Goal: Task Accomplishment & Management: Manage account settings

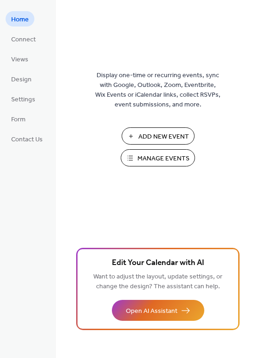
click at [165, 163] on span "Manage Events" at bounding box center [164, 159] width 52 height 10
click at [168, 162] on span "Manage Events" at bounding box center [164, 159] width 52 height 10
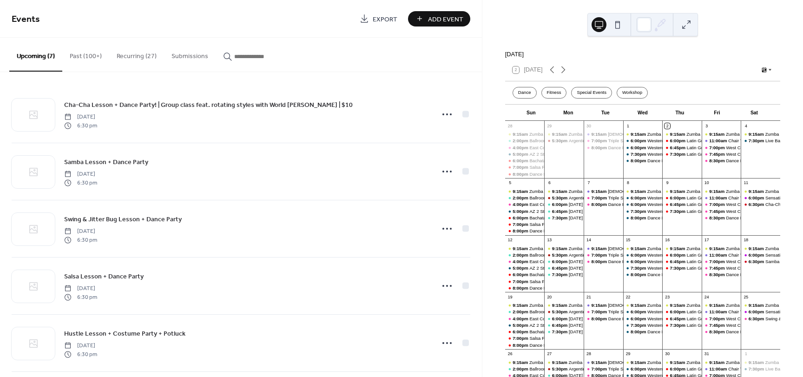
click at [129, 51] on button "Recurring (27)" at bounding box center [136, 54] width 55 height 33
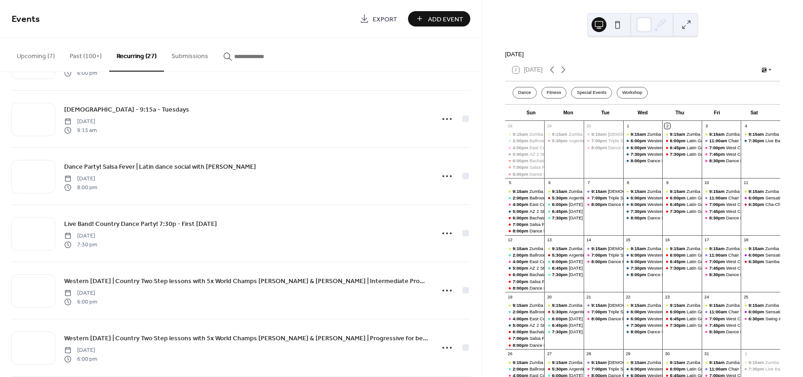
scroll to position [708, 0]
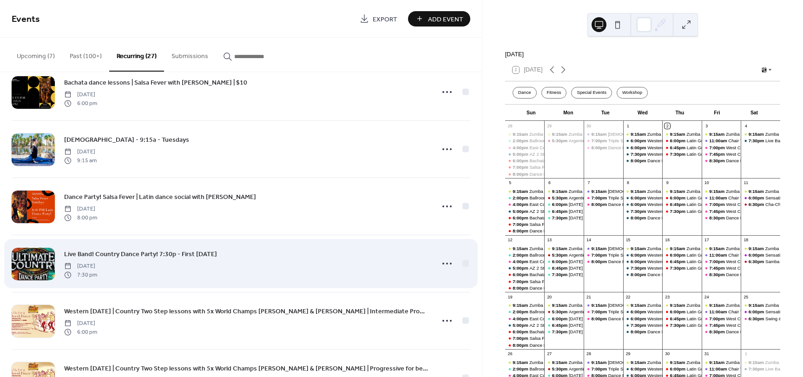
click at [203, 255] on span "Live Band! Country Dance Party! 7:30p - First Saturday" at bounding box center [140, 254] width 153 height 10
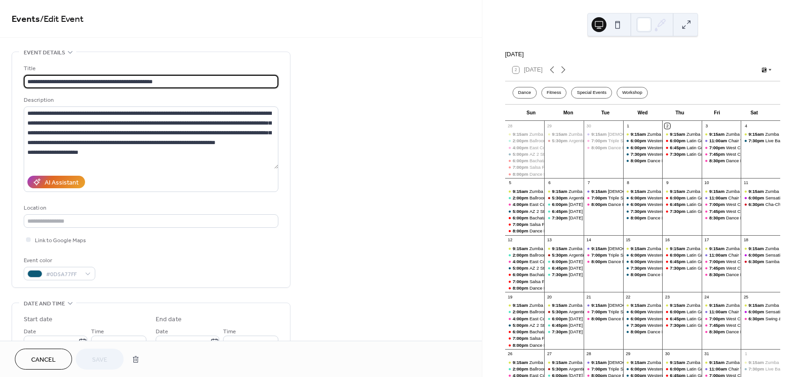
click at [110, 81] on input "**********" at bounding box center [151, 81] width 255 height 13
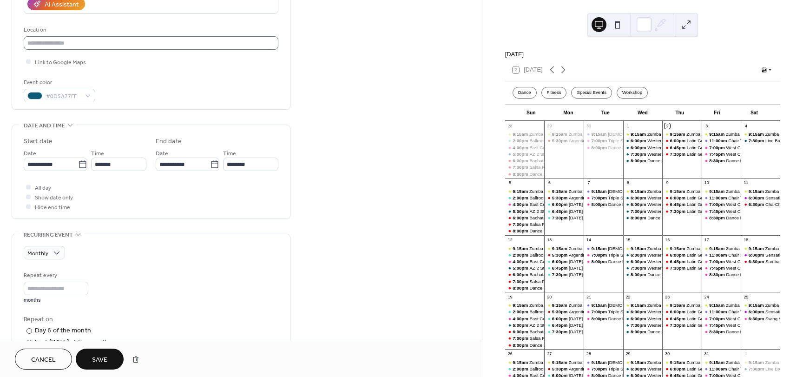
scroll to position [186, 0]
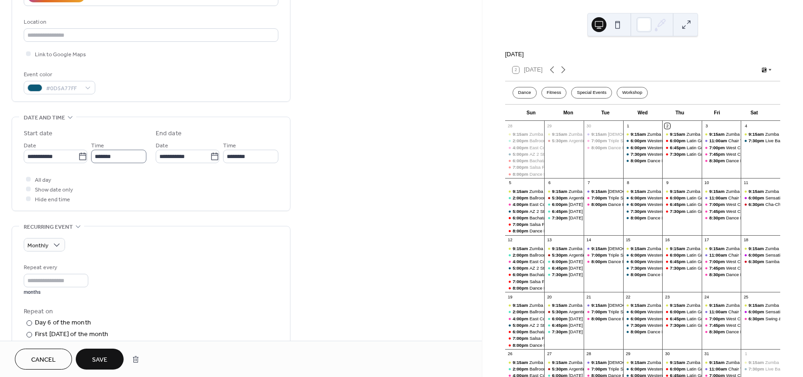
type input "**********"
click at [134, 158] on input "*******" at bounding box center [118, 156] width 55 height 13
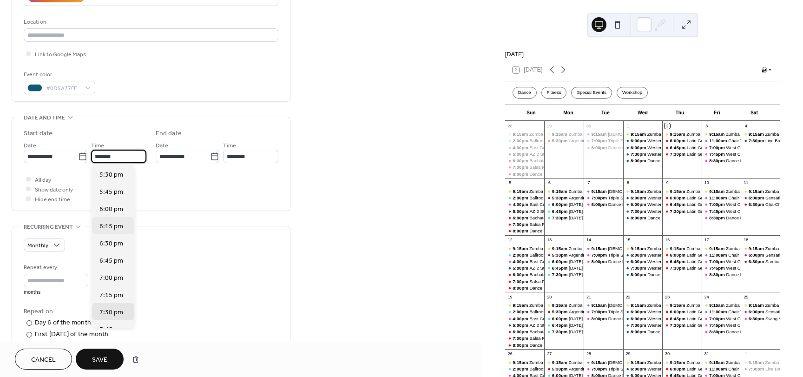
scroll to position [1201, 0]
click at [106, 211] on span "6:00 pm" at bounding box center [111, 211] width 24 height 10
type input "*******"
click at [125, 154] on input "*******" at bounding box center [118, 156] width 55 height 13
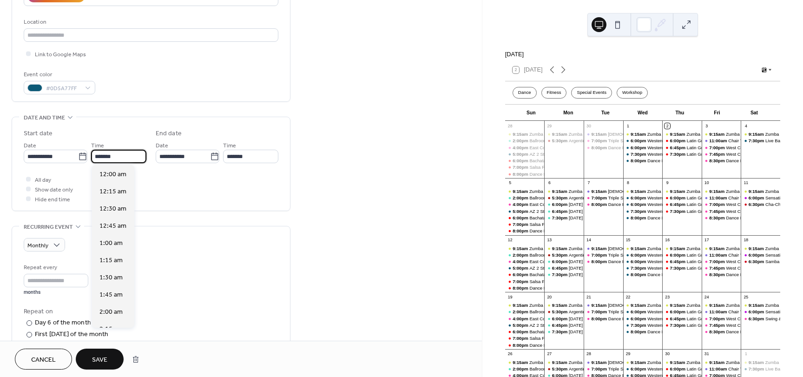
scroll to position [1238, 0]
click at [117, 210] on span "6:30 pm" at bounding box center [111, 209] width 24 height 10
type input "*******"
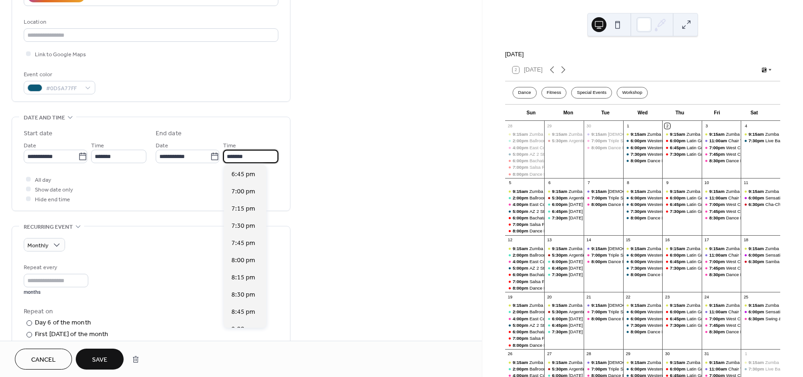
click at [261, 157] on input "*******" at bounding box center [250, 156] width 55 height 13
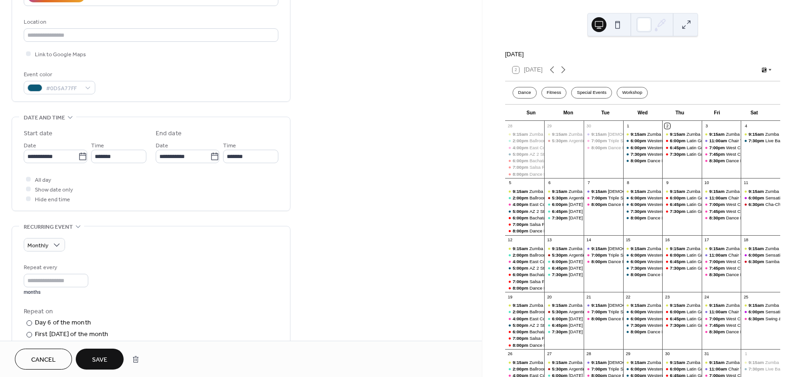
click at [345, 163] on div "**********" at bounding box center [241, 316] width 482 height 901
click at [355, 123] on div "**********" at bounding box center [241, 316] width 482 height 901
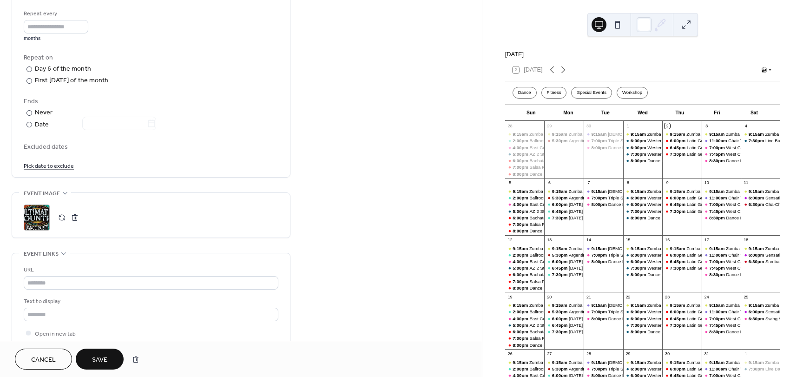
scroll to position [511, 0]
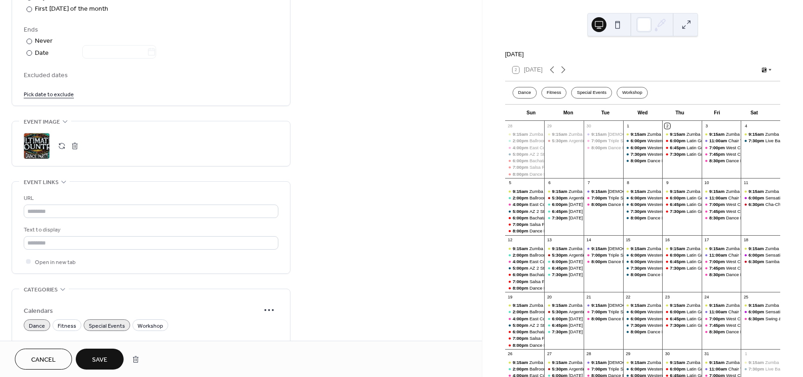
click at [35, 144] on div ";" at bounding box center [37, 146] width 26 height 26
click at [101, 362] on span "Save" at bounding box center [99, 360] width 15 height 10
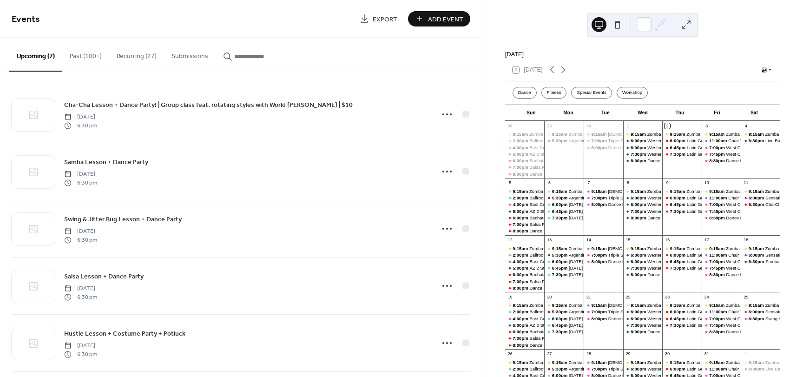
click at [156, 54] on button "Recurring (27)" at bounding box center [136, 54] width 55 height 33
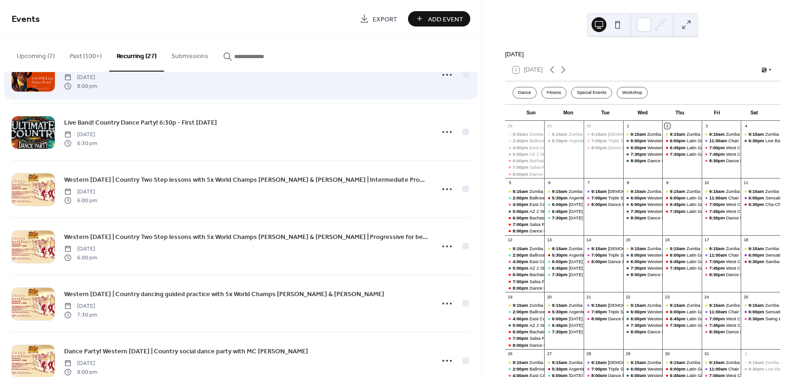
scroll to position [883, 0]
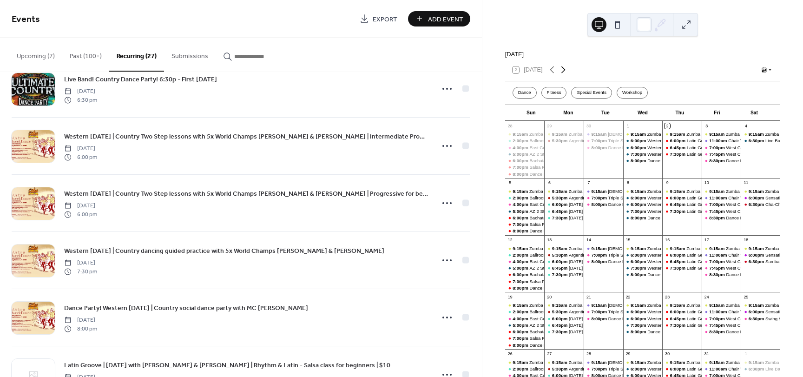
click at [564, 75] on icon at bounding box center [562, 69] width 11 height 11
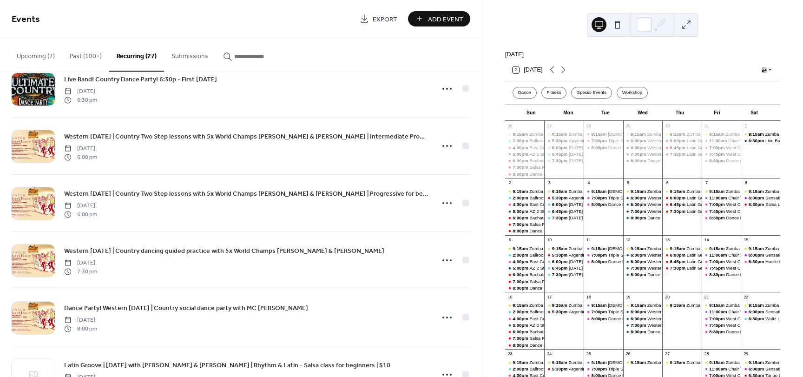
click at [327, 39] on div "Upcoming (7) Past (100+) Recurring (27) Submissions" at bounding box center [241, 55] width 482 height 34
click at [324, 39] on div "Upcoming (7) Past (100+) Recurring (27) Submissions" at bounding box center [241, 55] width 482 height 34
click at [301, 35] on div "Events Export Add Event" at bounding box center [241, 19] width 482 height 38
click at [354, 49] on div "Upcoming (7) Past (100+) Recurring (27) Submissions" at bounding box center [241, 55] width 482 height 34
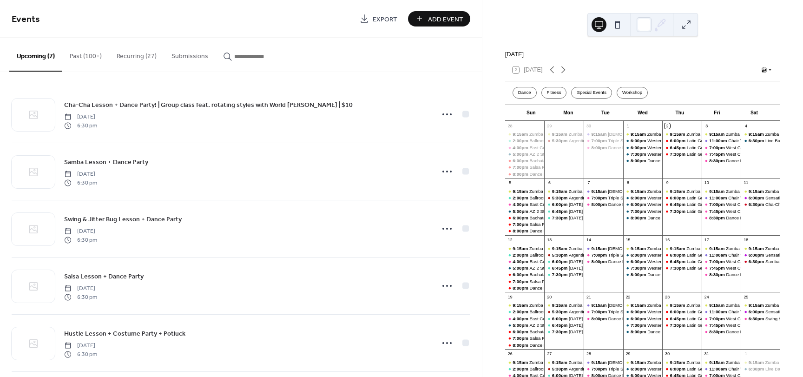
click at [142, 57] on button "Recurring (27)" at bounding box center [136, 54] width 55 height 33
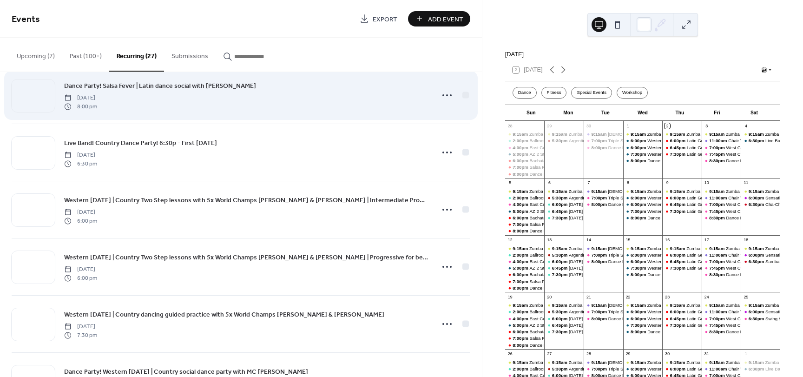
scroll to position [836, 0]
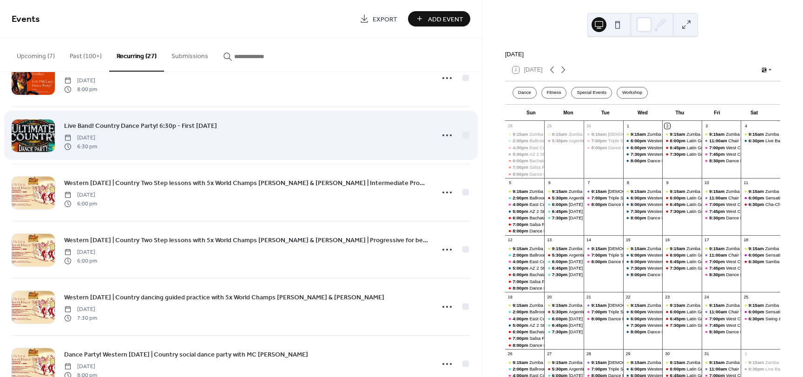
click at [186, 126] on span "Live Band! Country Dance Party! 6:30p - First Saturday" at bounding box center [140, 126] width 153 height 10
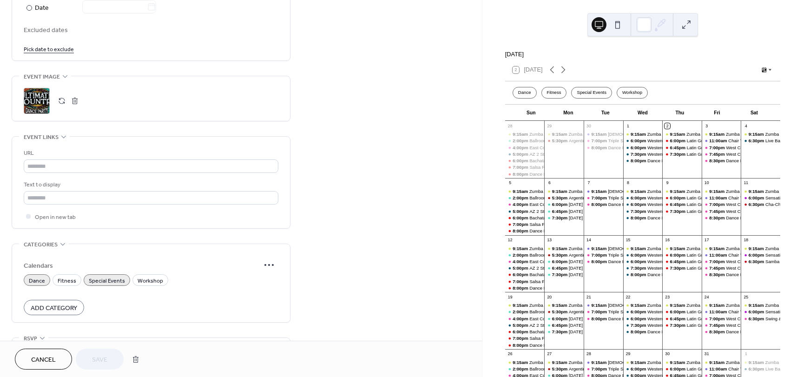
scroll to position [557, 0]
click at [61, 98] on button "button" at bounding box center [61, 99] width 13 height 13
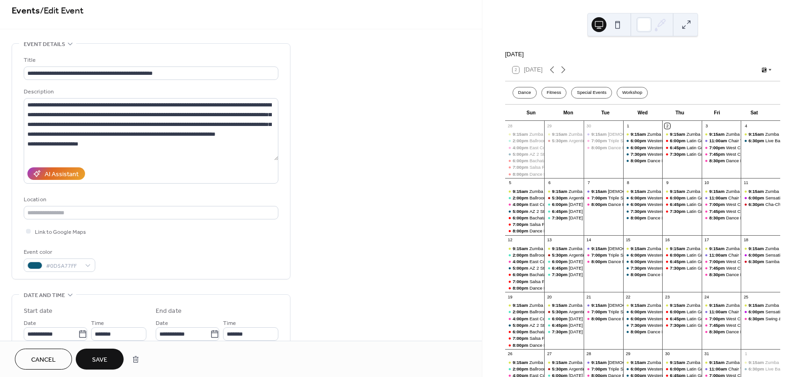
scroll to position [0, 0]
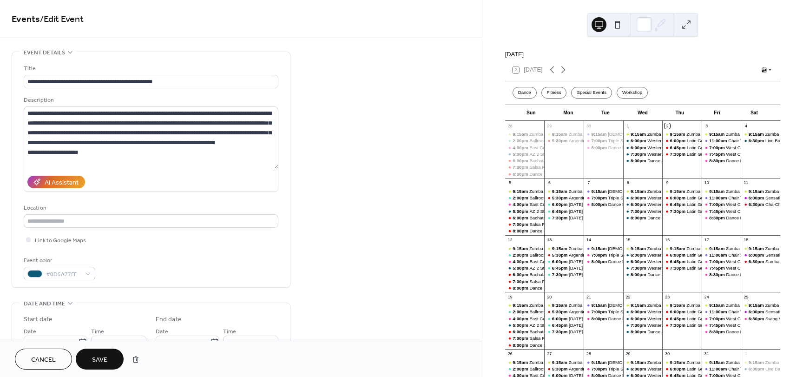
click at [99, 364] on span "Save" at bounding box center [99, 360] width 15 height 10
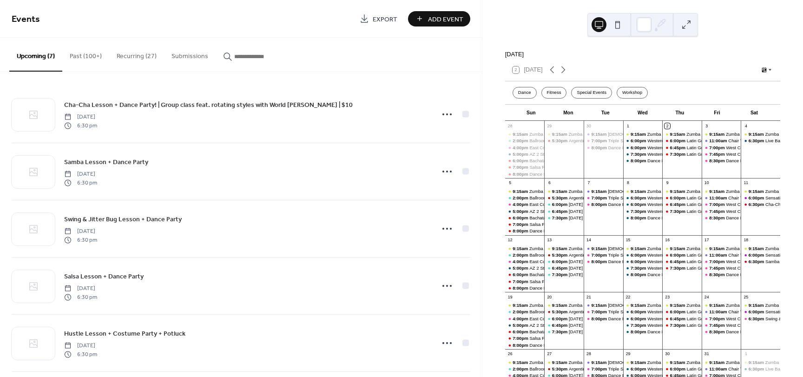
click at [129, 54] on button "Recurring (27)" at bounding box center [136, 54] width 55 height 33
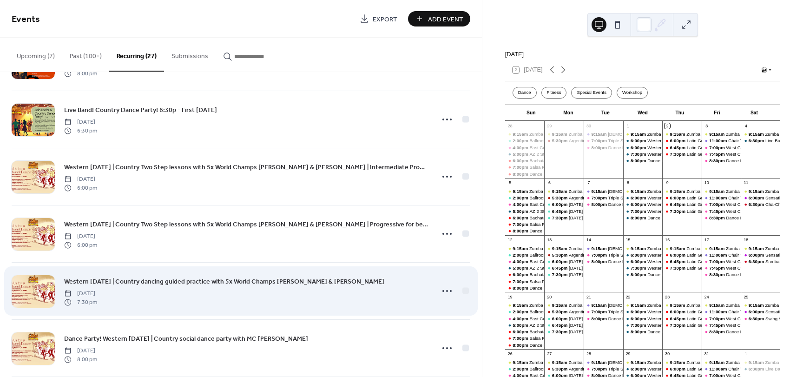
scroll to position [708, 0]
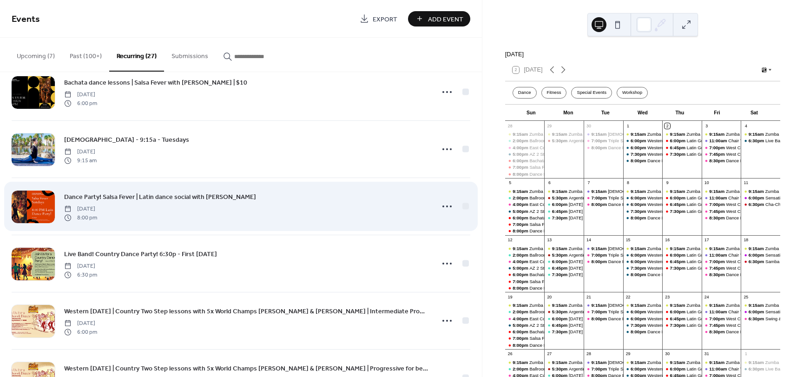
click at [203, 198] on span "Dance Party! Salsa Fever | Latin dance social with Miguel" at bounding box center [160, 197] width 192 height 10
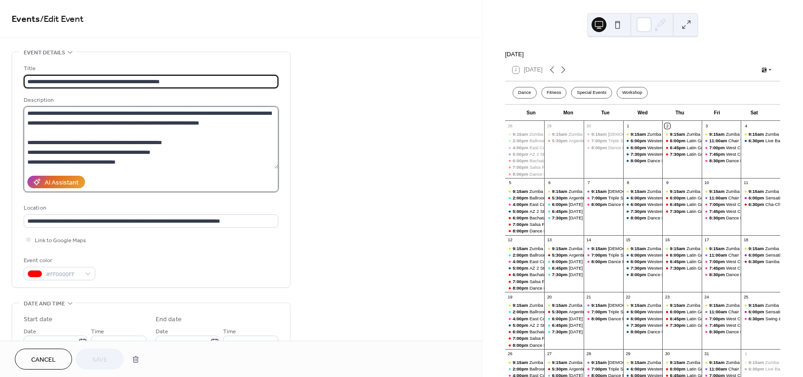
click at [140, 164] on textarea at bounding box center [151, 137] width 255 height 62
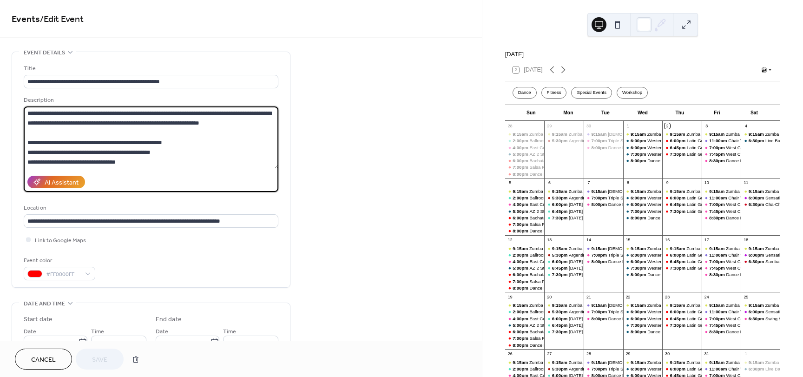
scroll to position [1, 0]
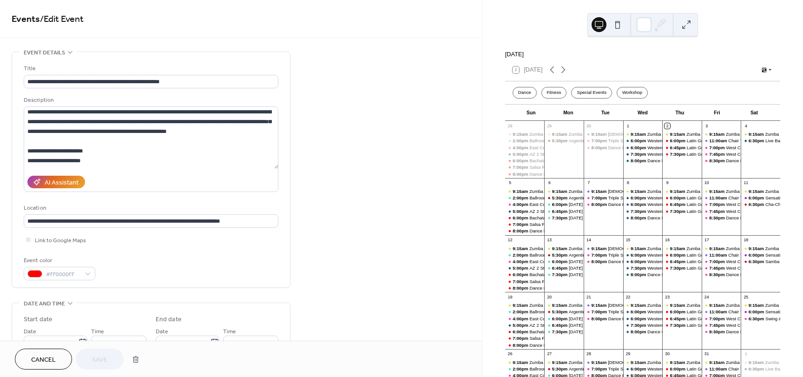
click at [46, 357] on span "Cancel" at bounding box center [43, 360] width 25 height 10
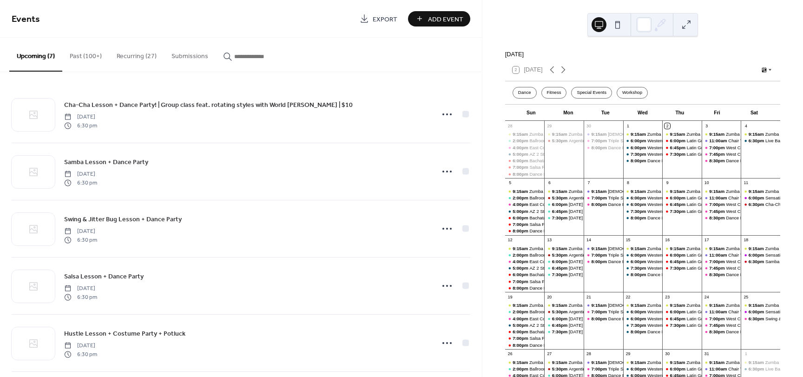
click at [149, 58] on button "Recurring (27)" at bounding box center [136, 54] width 55 height 33
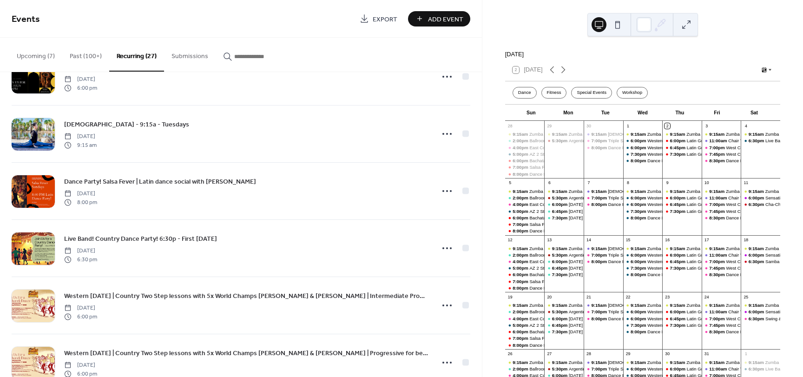
scroll to position [708, 0]
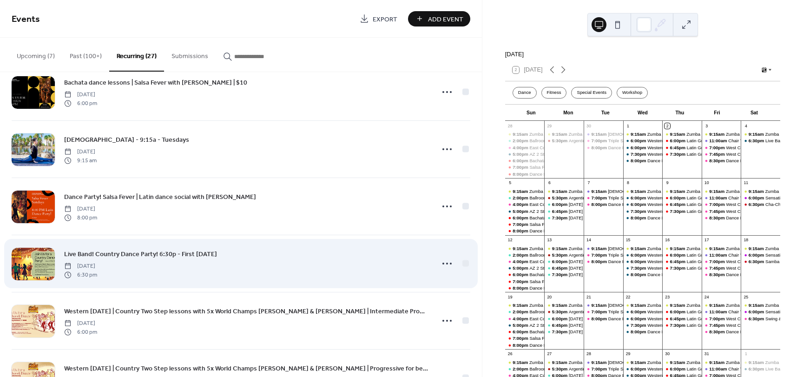
click at [208, 253] on span "Live Band! Country Dance Party! 6:30p - First Saturday" at bounding box center [140, 254] width 153 height 10
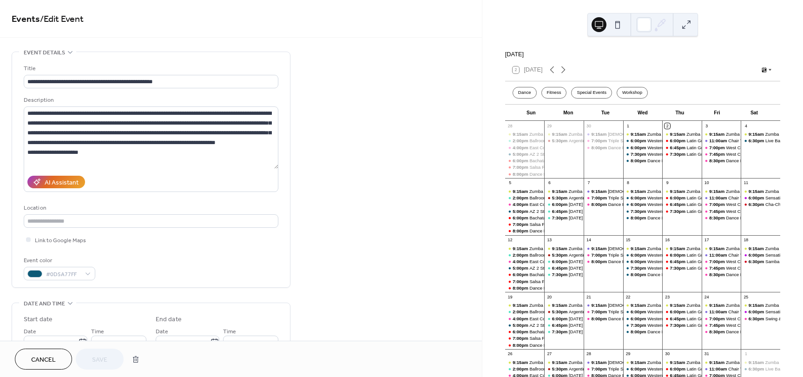
click at [56, 361] on span "Cancel" at bounding box center [43, 360] width 25 height 10
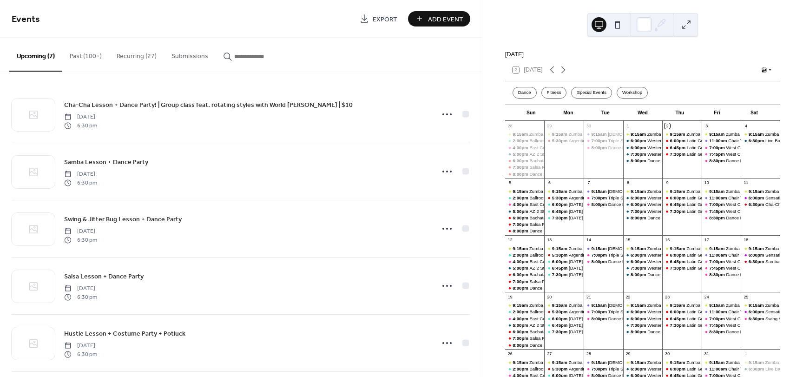
click at [138, 53] on button "Recurring (27)" at bounding box center [136, 54] width 55 height 33
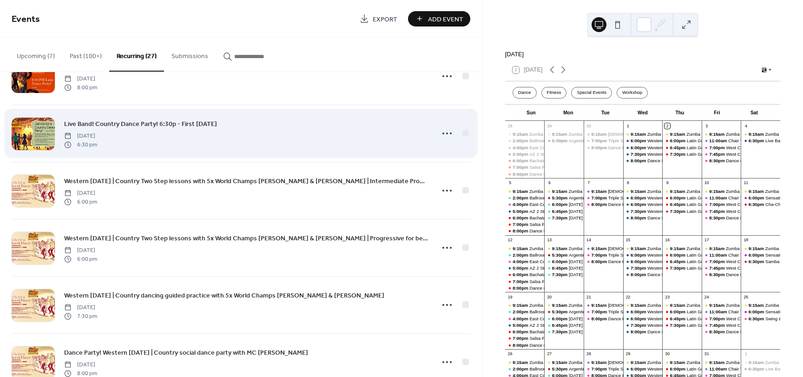
scroll to position [836, 0]
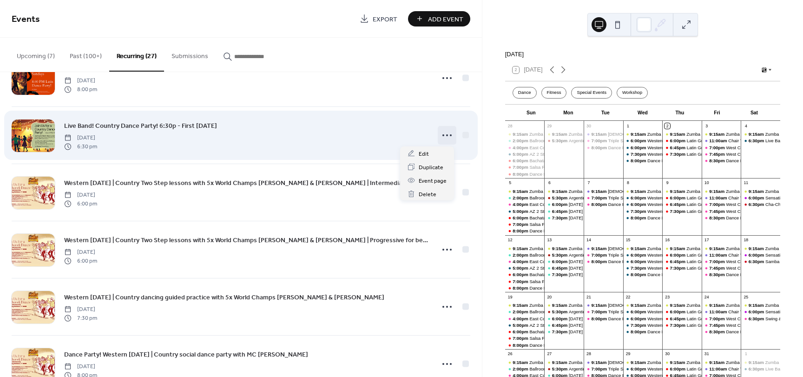
click at [445, 137] on icon at bounding box center [446, 135] width 15 height 15
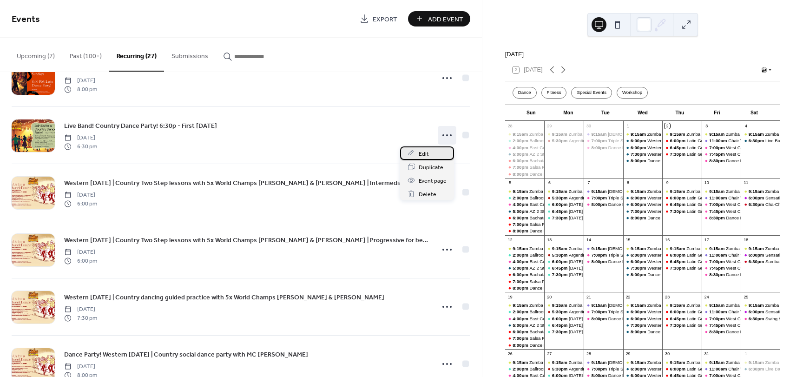
click at [433, 152] on div "Edit" at bounding box center [427, 152] width 54 height 13
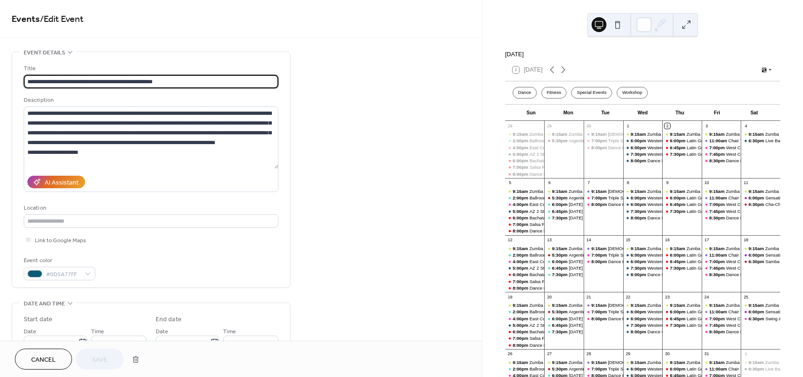
click at [108, 82] on input "**********" at bounding box center [151, 81] width 255 height 13
drag, startPoint x: 142, startPoint y: 83, endPoint x: 327, endPoint y: 81, distance: 185.4
type input "**********"
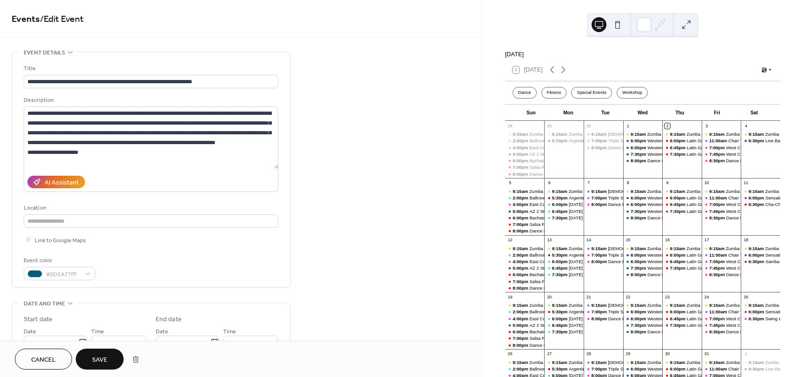
click at [101, 360] on span "Save" at bounding box center [99, 360] width 15 height 10
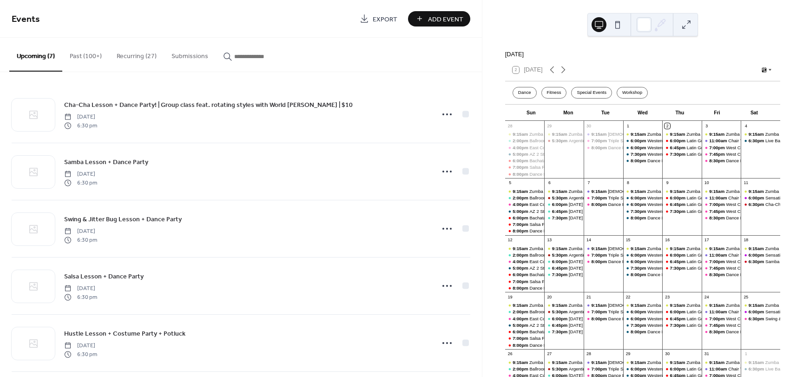
click at [144, 56] on button "Recurring (27)" at bounding box center [136, 54] width 55 height 33
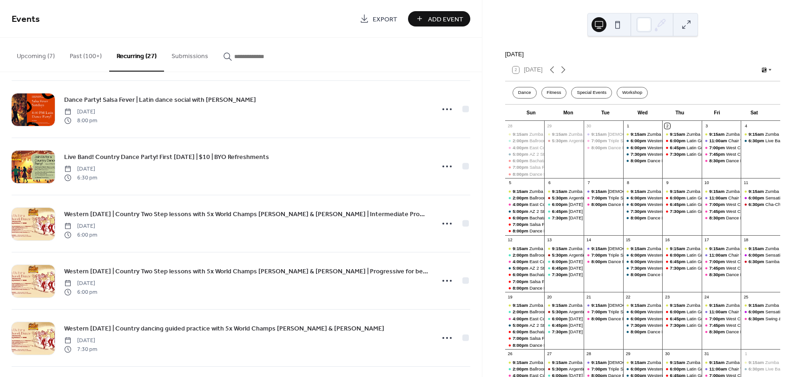
scroll to position [801, 0]
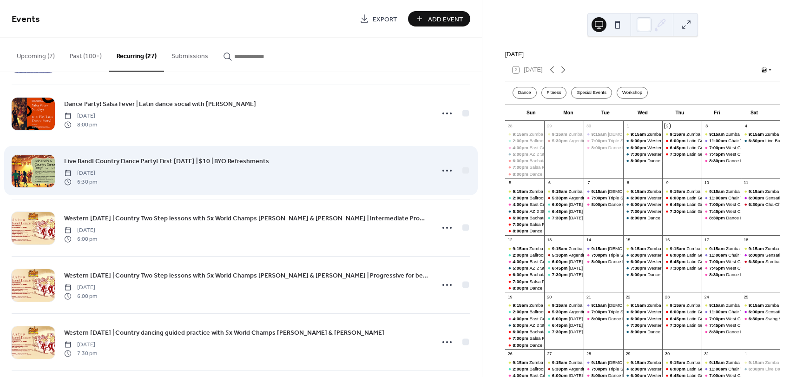
click at [249, 157] on span "Live Band! Country Dance Party! First Saturday | $10 | BYO Refreshments" at bounding box center [166, 162] width 205 height 10
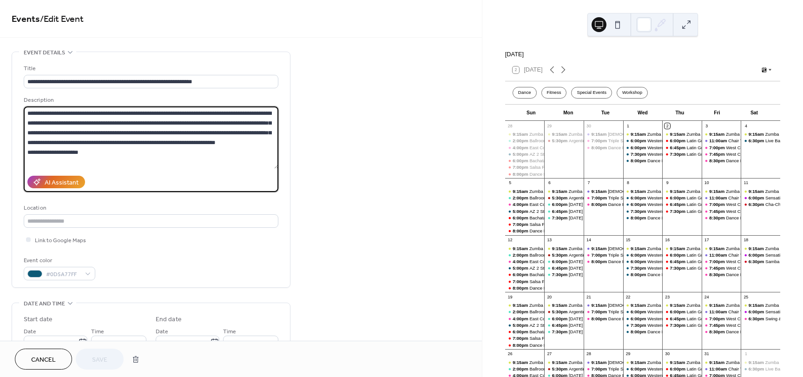
click at [107, 155] on textarea "**********" at bounding box center [151, 137] width 255 height 62
paste textarea "**********"
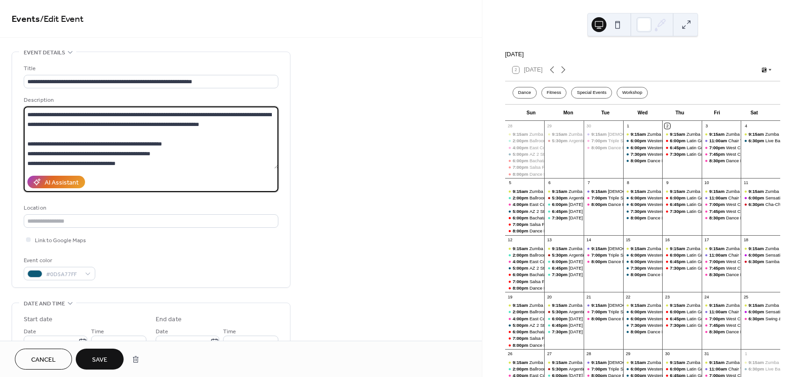
scroll to position [1, 0]
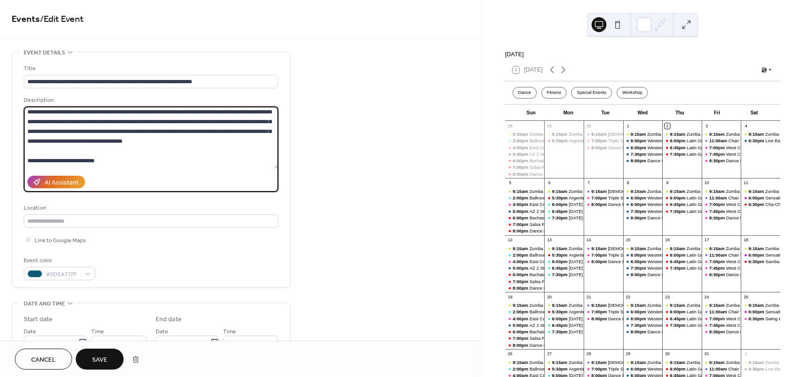
click at [164, 123] on textarea at bounding box center [151, 137] width 255 height 62
click at [135, 132] on textarea at bounding box center [151, 137] width 255 height 62
click at [196, 131] on textarea at bounding box center [151, 137] width 255 height 62
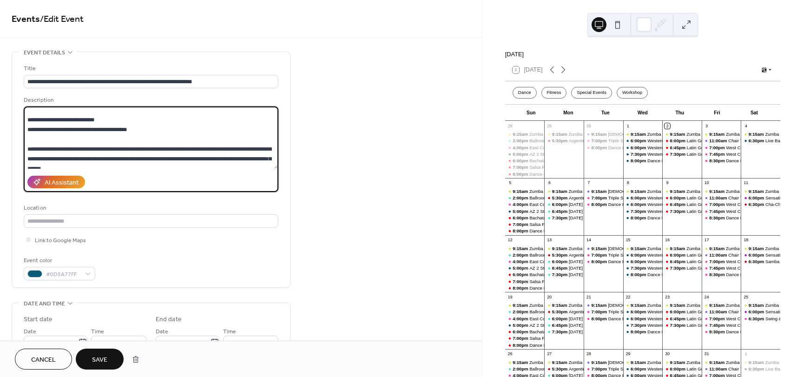
scroll to position [48, 0]
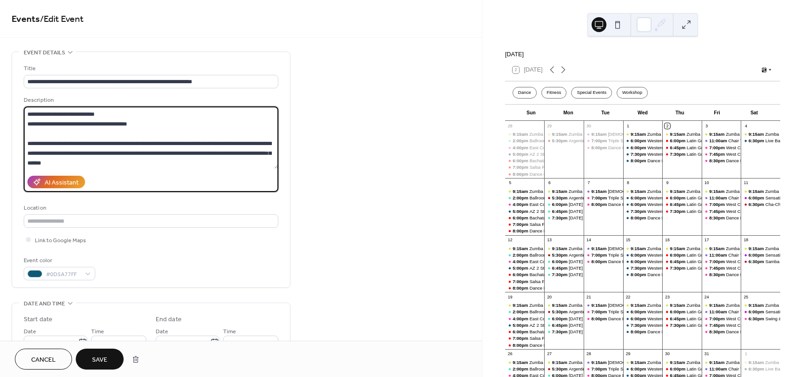
click at [100, 134] on textarea at bounding box center [151, 137] width 255 height 62
click at [177, 131] on textarea at bounding box center [151, 137] width 255 height 62
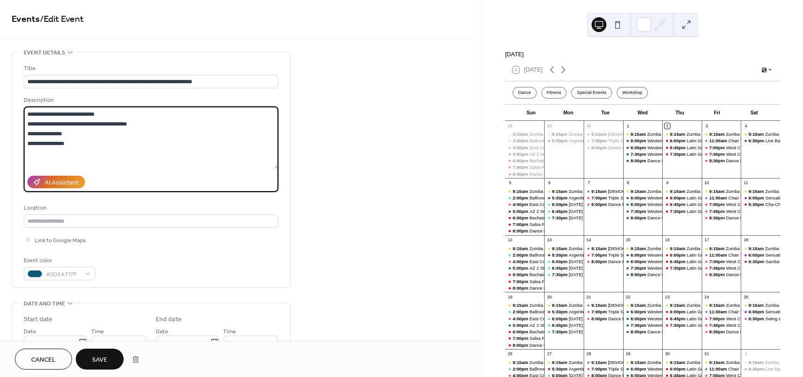
click at [571, 77] on div "2 Today" at bounding box center [642, 70] width 275 height 22
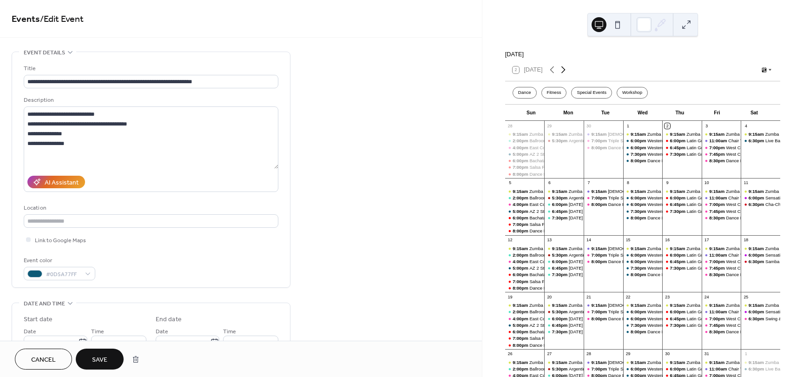
click at [563, 75] on icon at bounding box center [562, 69] width 11 height 11
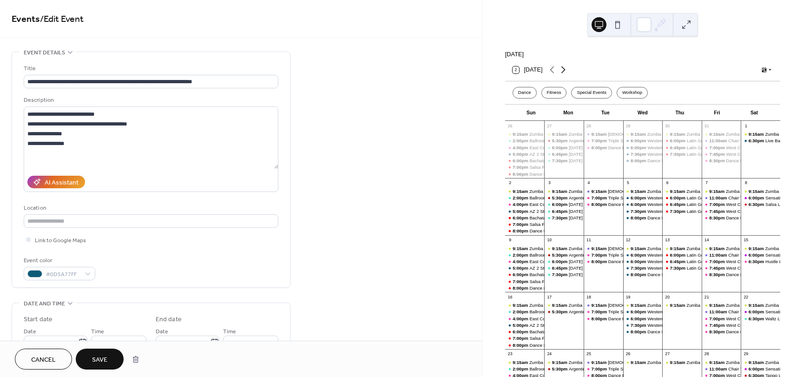
click at [563, 75] on icon at bounding box center [562, 69] width 11 height 11
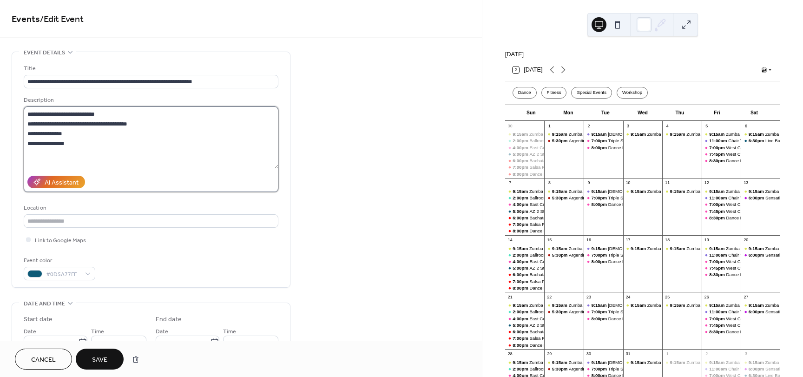
click at [53, 159] on textarea at bounding box center [151, 137] width 255 height 62
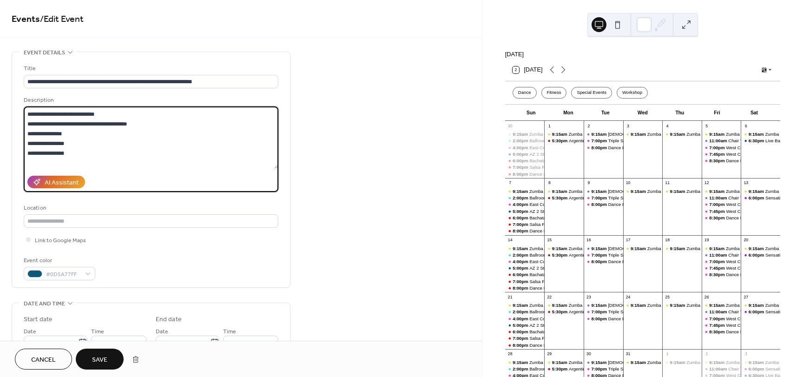
click at [52, 145] on textarea at bounding box center [151, 137] width 255 height 62
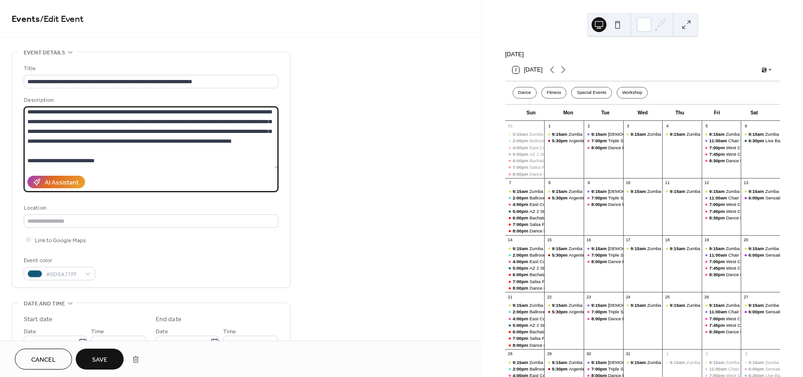
scroll to position [0, 0]
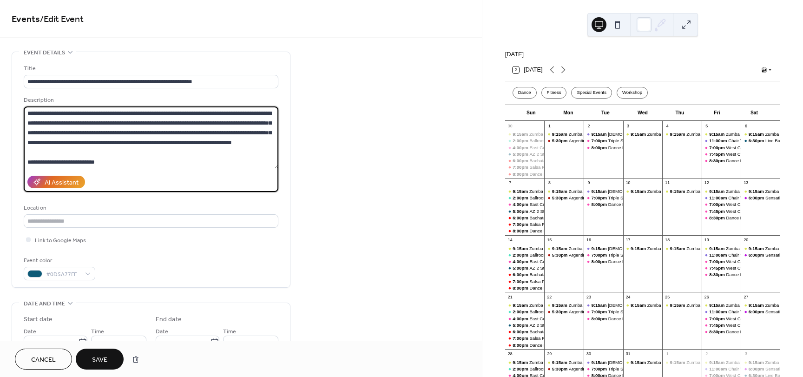
drag, startPoint x: 86, startPoint y: 151, endPoint x: 188, endPoint y: 177, distance: 105.7
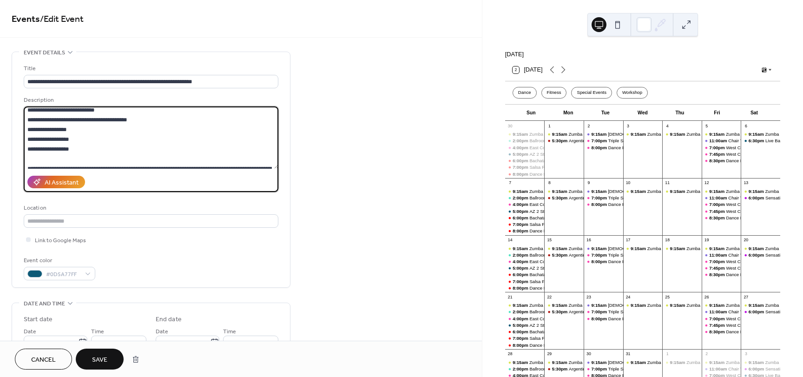
scroll to position [46, 0]
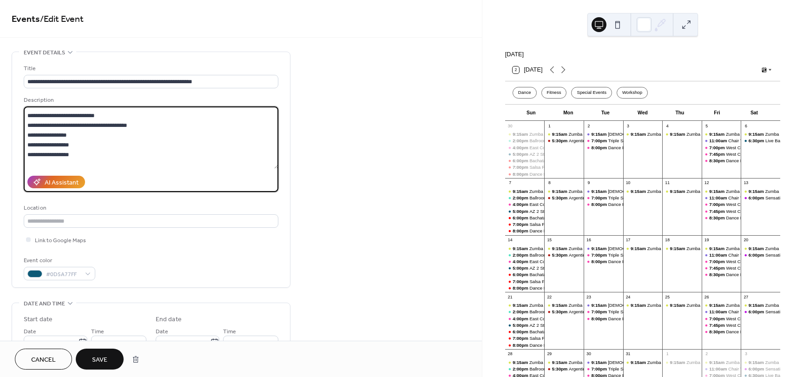
click at [130, 146] on textarea at bounding box center [151, 137] width 255 height 62
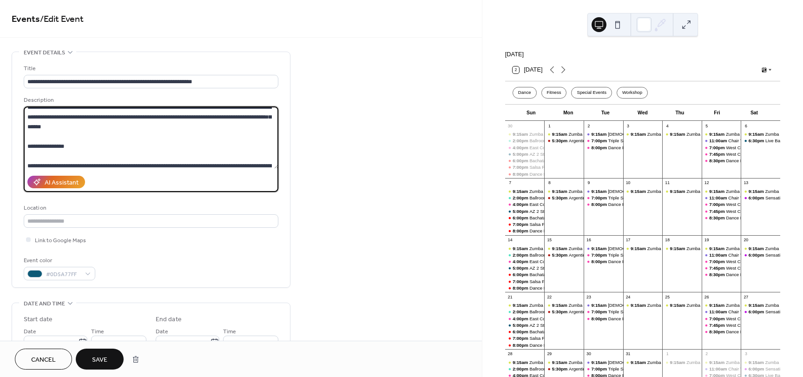
scroll to position [94, 0]
click at [200, 118] on textarea at bounding box center [151, 137] width 255 height 62
click at [153, 117] on textarea at bounding box center [151, 137] width 255 height 62
click at [213, 135] on textarea at bounding box center [151, 137] width 255 height 62
click at [136, 126] on textarea at bounding box center [151, 137] width 255 height 62
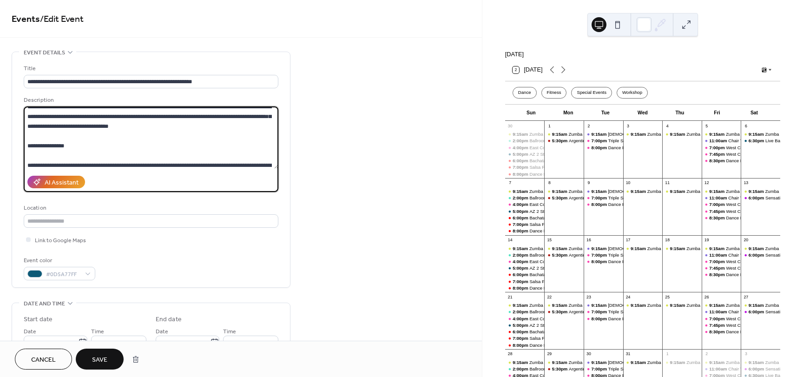
click at [136, 126] on textarea at bounding box center [151, 137] width 255 height 62
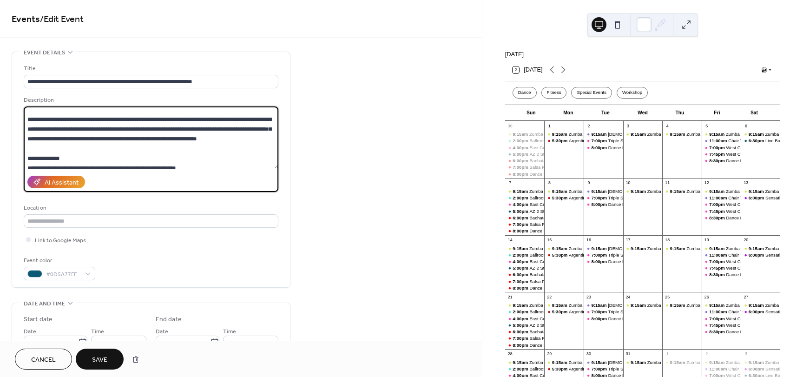
scroll to position [141, 0]
click at [127, 140] on textarea at bounding box center [151, 137] width 255 height 62
drag, startPoint x: 90, startPoint y: 154, endPoint x: 22, endPoint y: 129, distance: 72.3
click at [22, 129] on div "**********" at bounding box center [151, 169] width 278 height 235
paste textarea "**********"
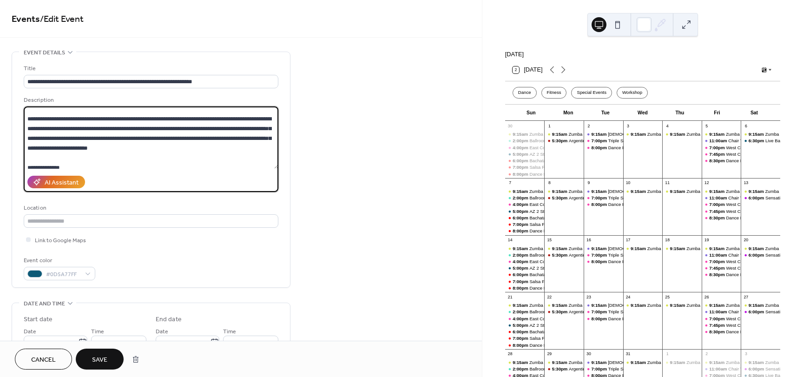
click at [165, 147] on textarea at bounding box center [151, 137] width 255 height 62
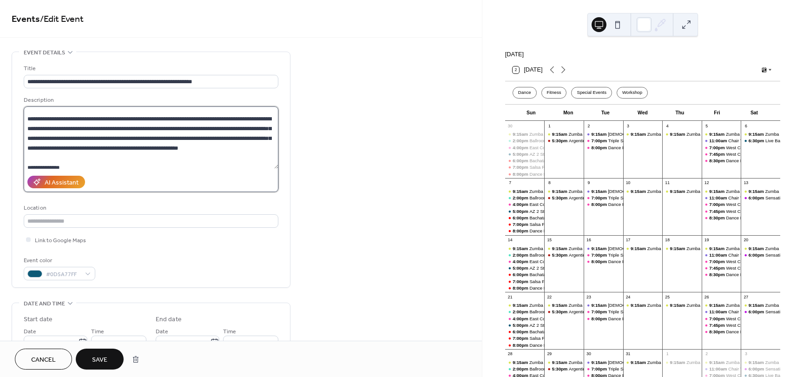
click at [191, 148] on textarea at bounding box center [151, 137] width 255 height 62
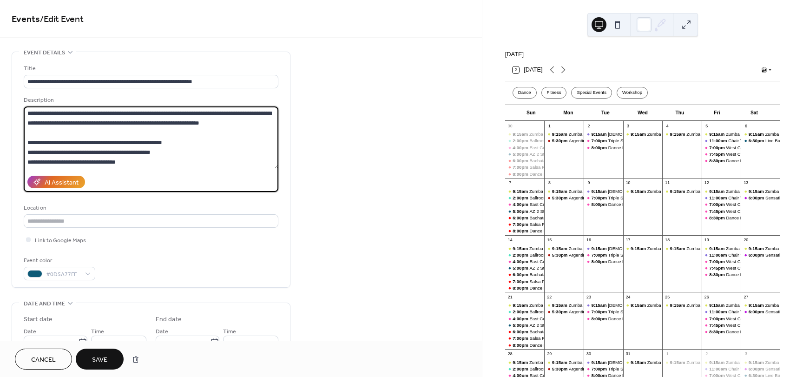
scroll to position [1, 0]
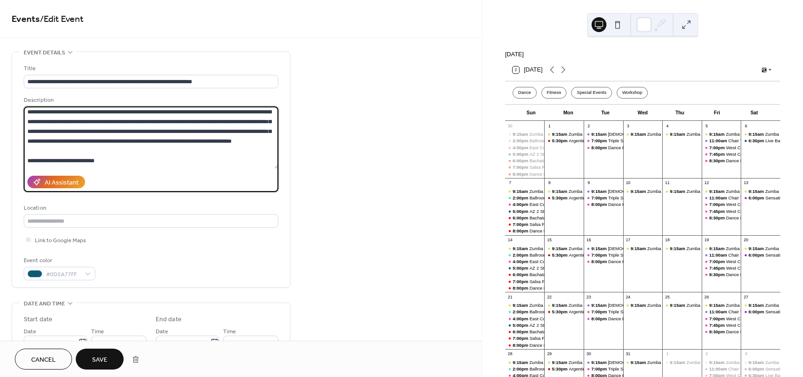
click at [135, 130] on textarea at bounding box center [151, 137] width 255 height 62
click at [92, 154] on textarea at bounding box center [151, 137] width 255 height 62
click at [175, 145] on textarea at bounding box center [151, 137] width 255 height 62
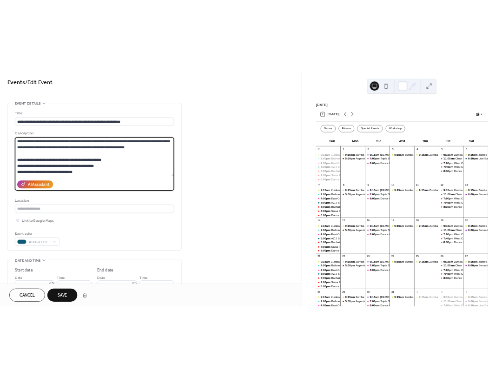
scroll to position [322, 0]
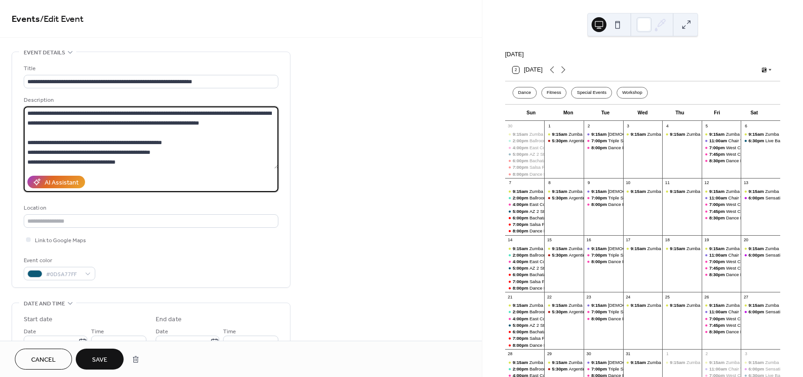
type textarea "**********"
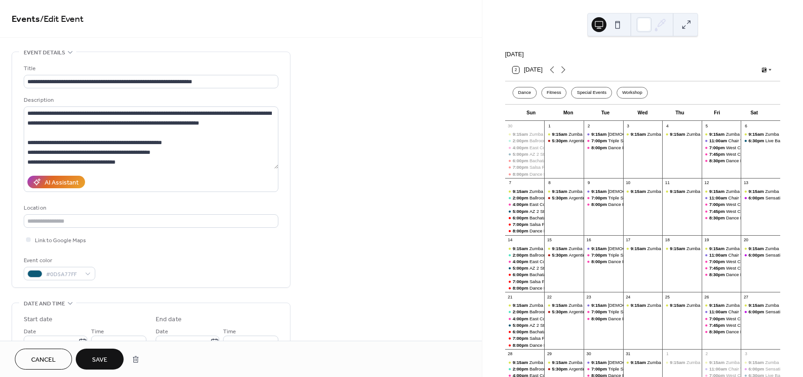
click at [111, 358] on button "Save" at bounding box center [100, 358] width 48 height 21
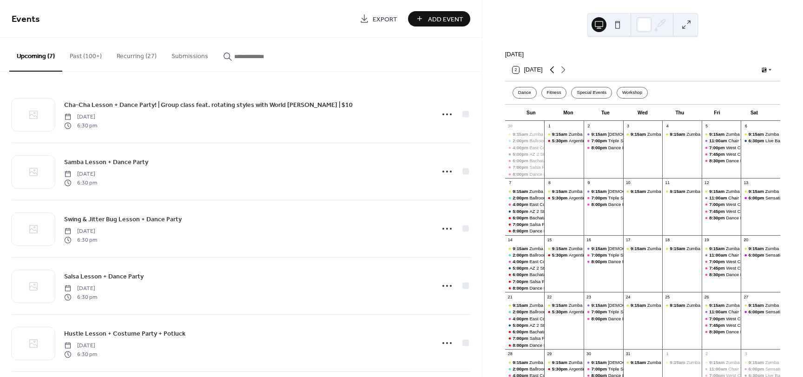
click at [553, 72] on icon at bounding box center [551, 69] width 11 height 11
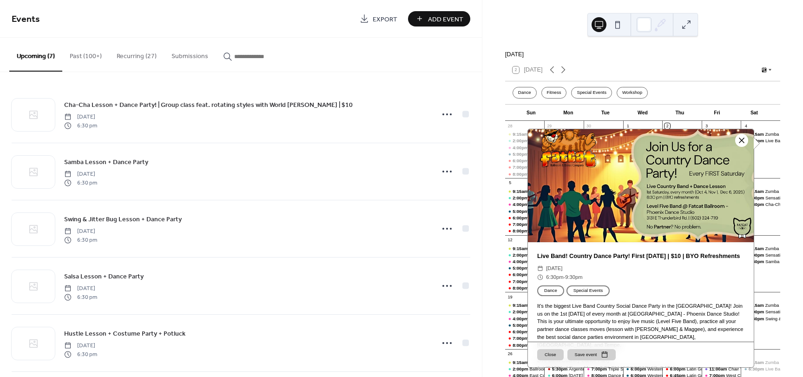
click at [740, 141] on div at bounding box center [741, 140] width 13 height 13
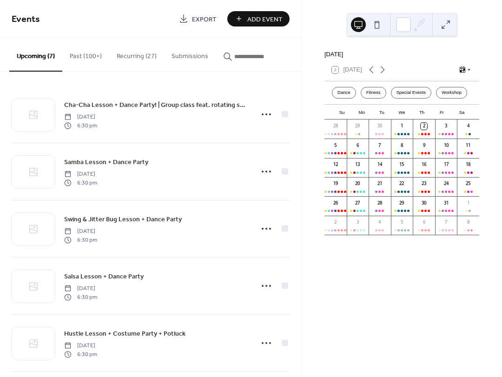
click at [150, 54] on button "Recurring (27)" at bounding box center [136, 54] width 55 height 33
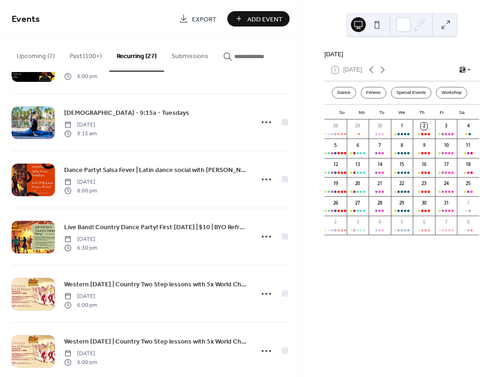
scroll to position [743, 0]
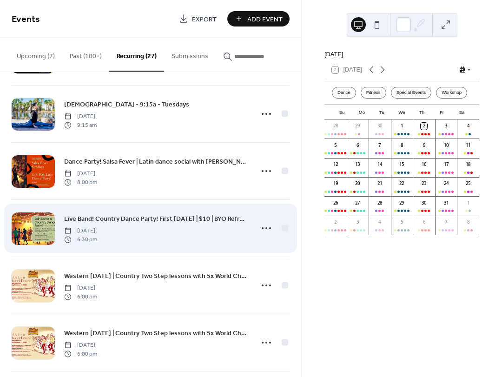
click at [140, 218] on span "Live Band! Country Dance Party! First Saturday | $10 | BYO Refreshments" at bounding box center [155, 219] width 183 height 10
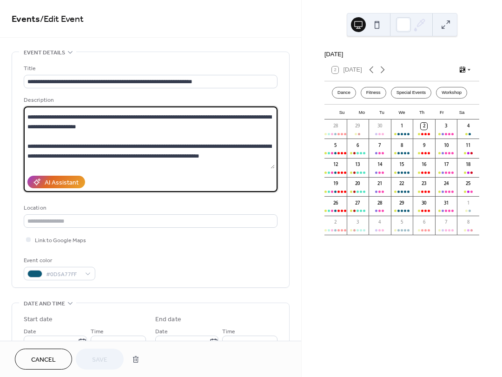
scroll to position [322, 0]
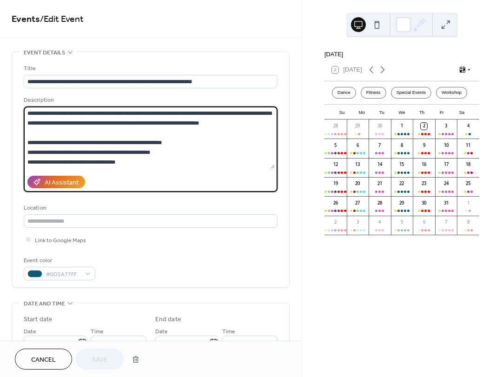
drag, startPoint x: 28, startPoint y: 130, endPoint x: 217, endPoint y: 178, distance: 195.1
click at [217, 178] on div "Description AI Assistant" at bounding box center [151, 143] width 254 height 97
